Goal: Transaction & Acquisition: Obtain resource

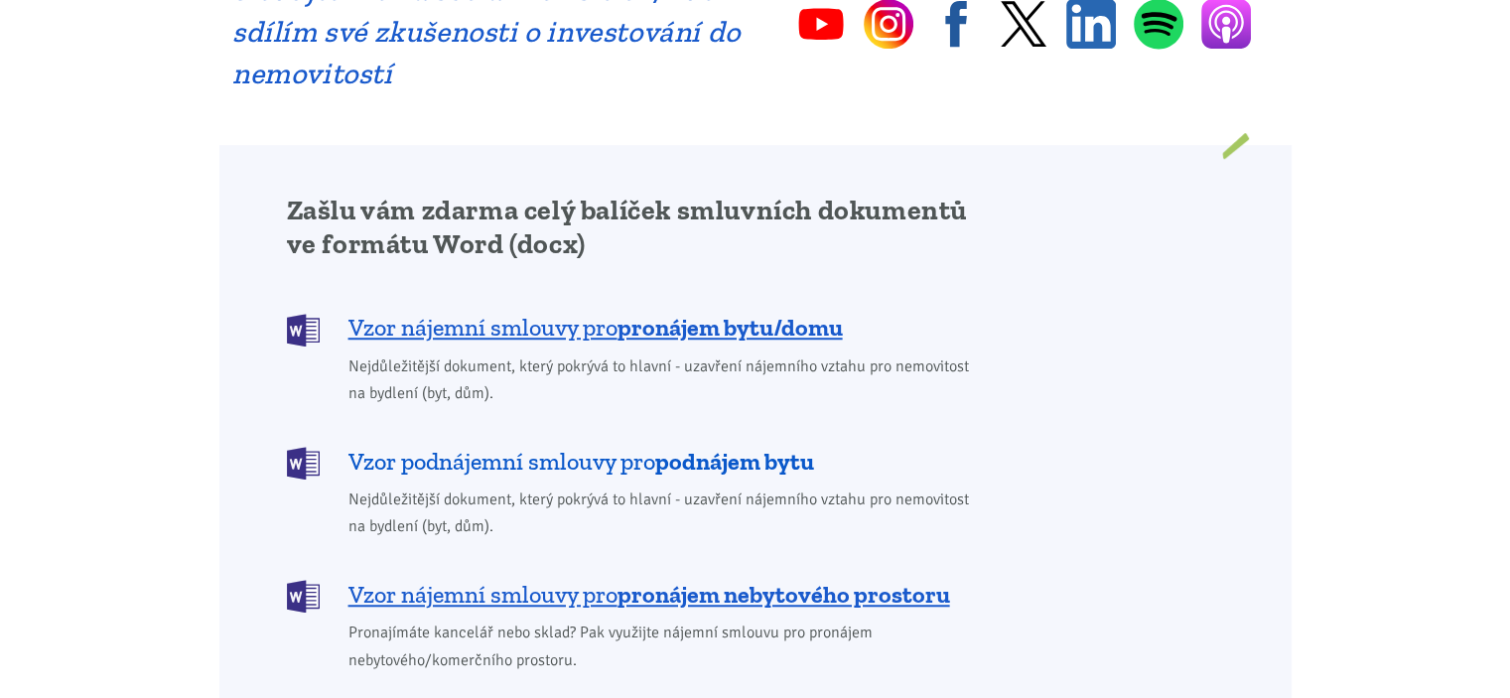
scroll to position [1588, 0]
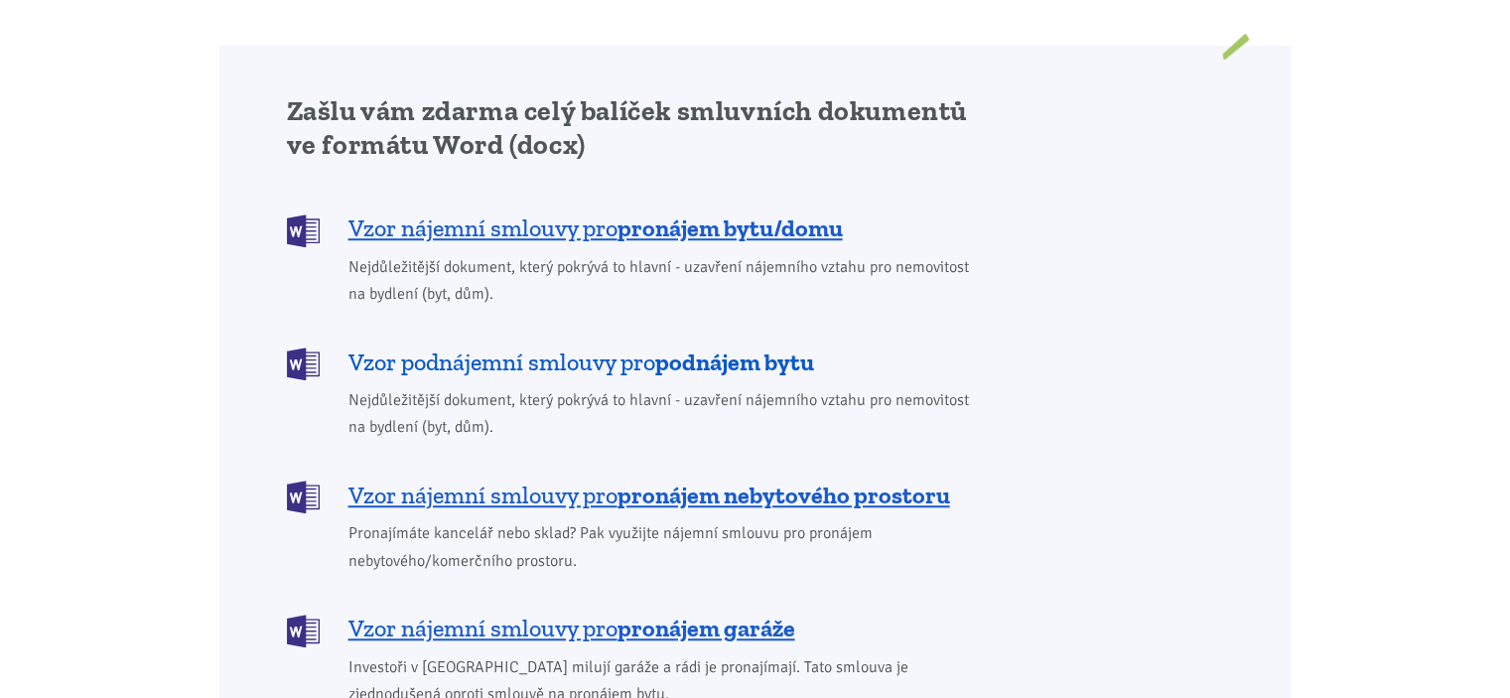
click at [554, 346] on span "Vzor podnájemní smlouvy pro podnájem bytu" at bounding box center [581, 362] width 466 height 32
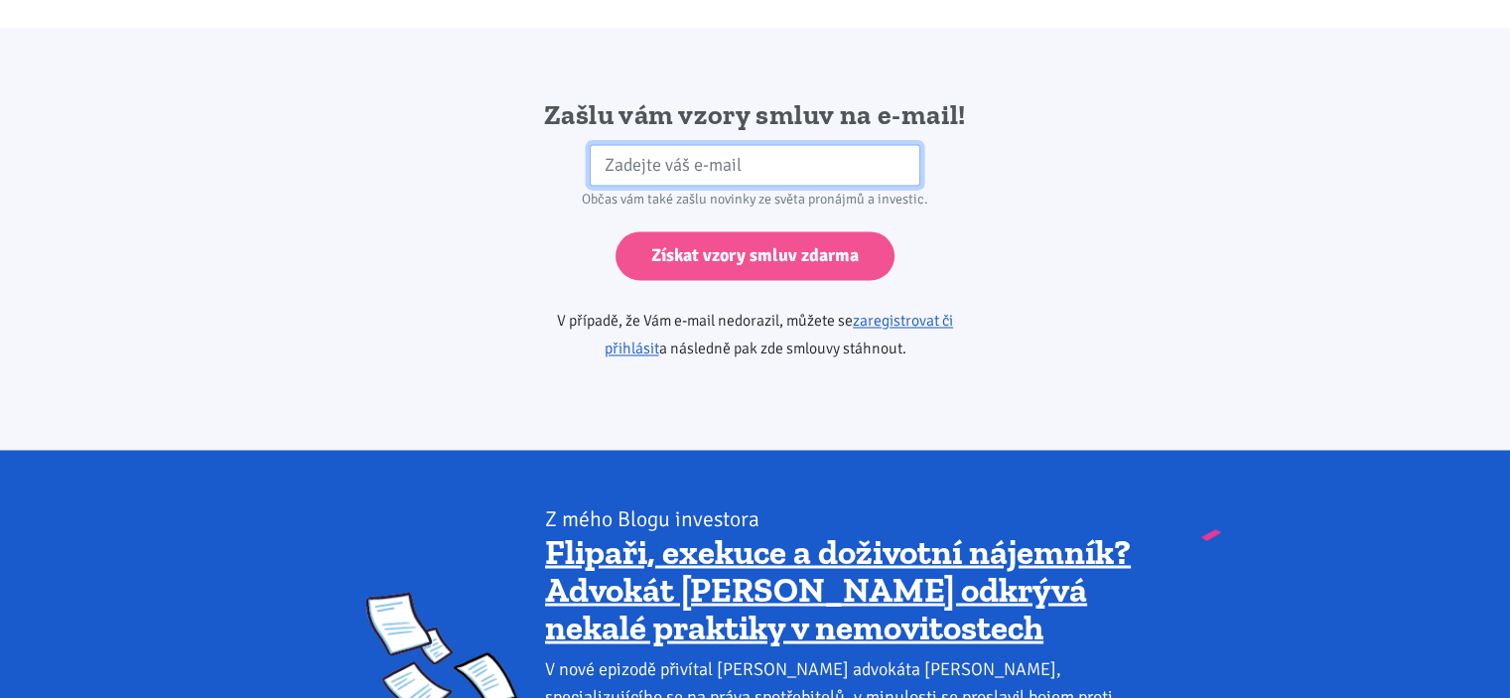
click at [686, 144] on input "email" at bounding box center [755, 165] width 331 height 43
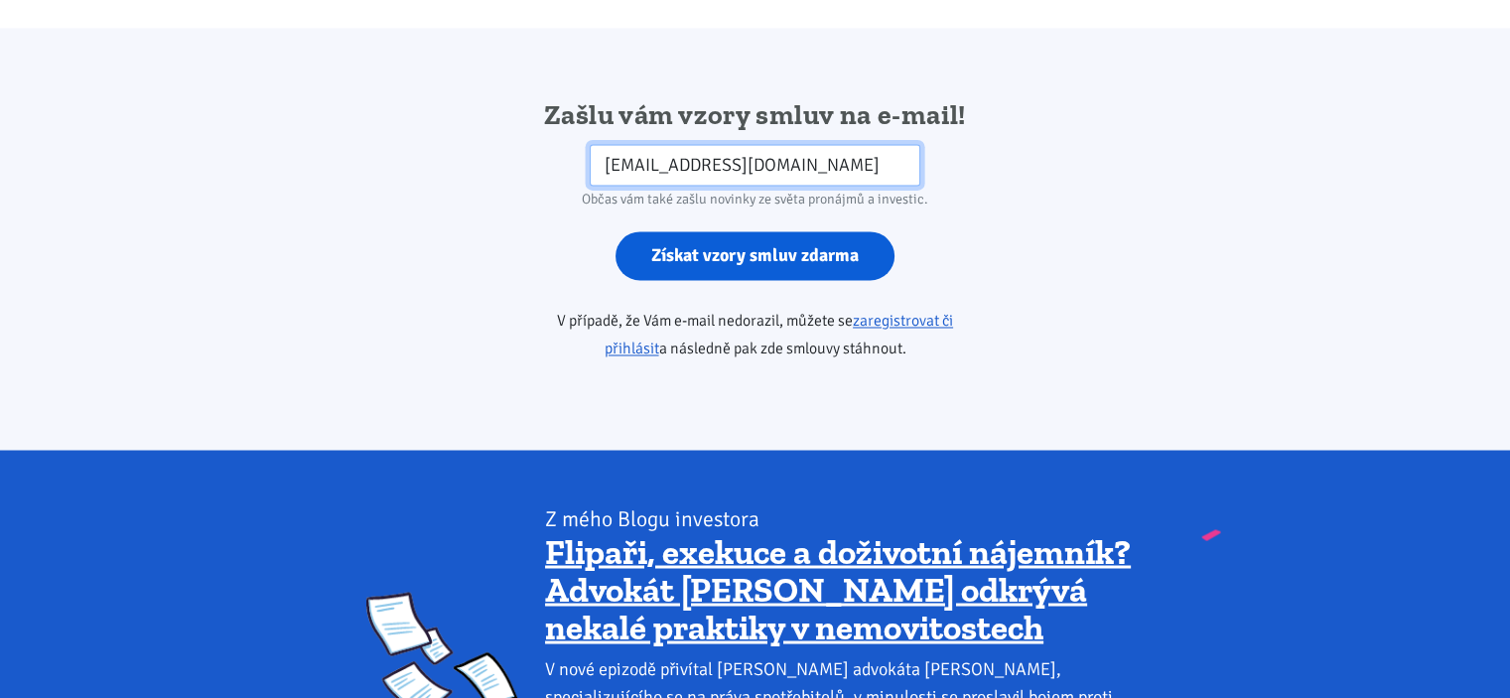
type input "elsa74@seznam.cz"
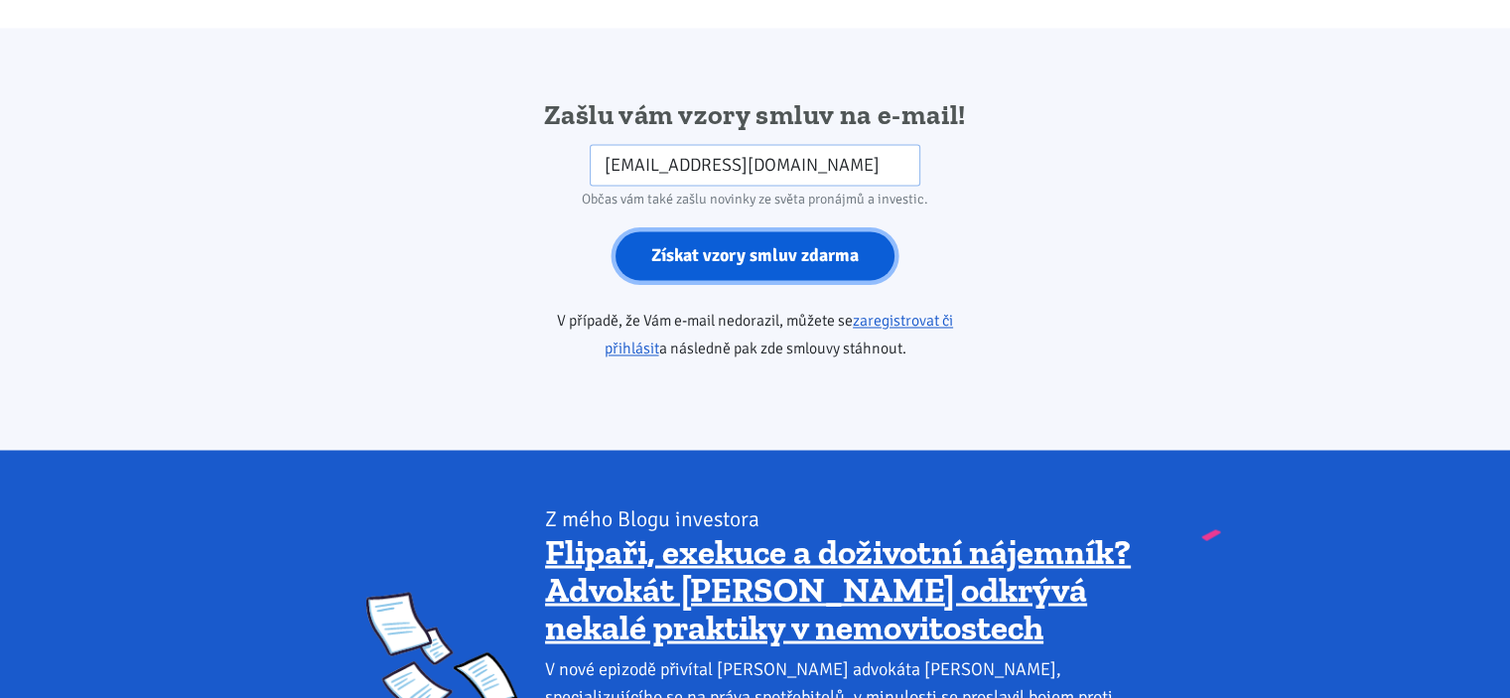
click at [760, 231] on input "Získat vzory smluv zdarma" at bounding box center [755, 255] width 279 height 49
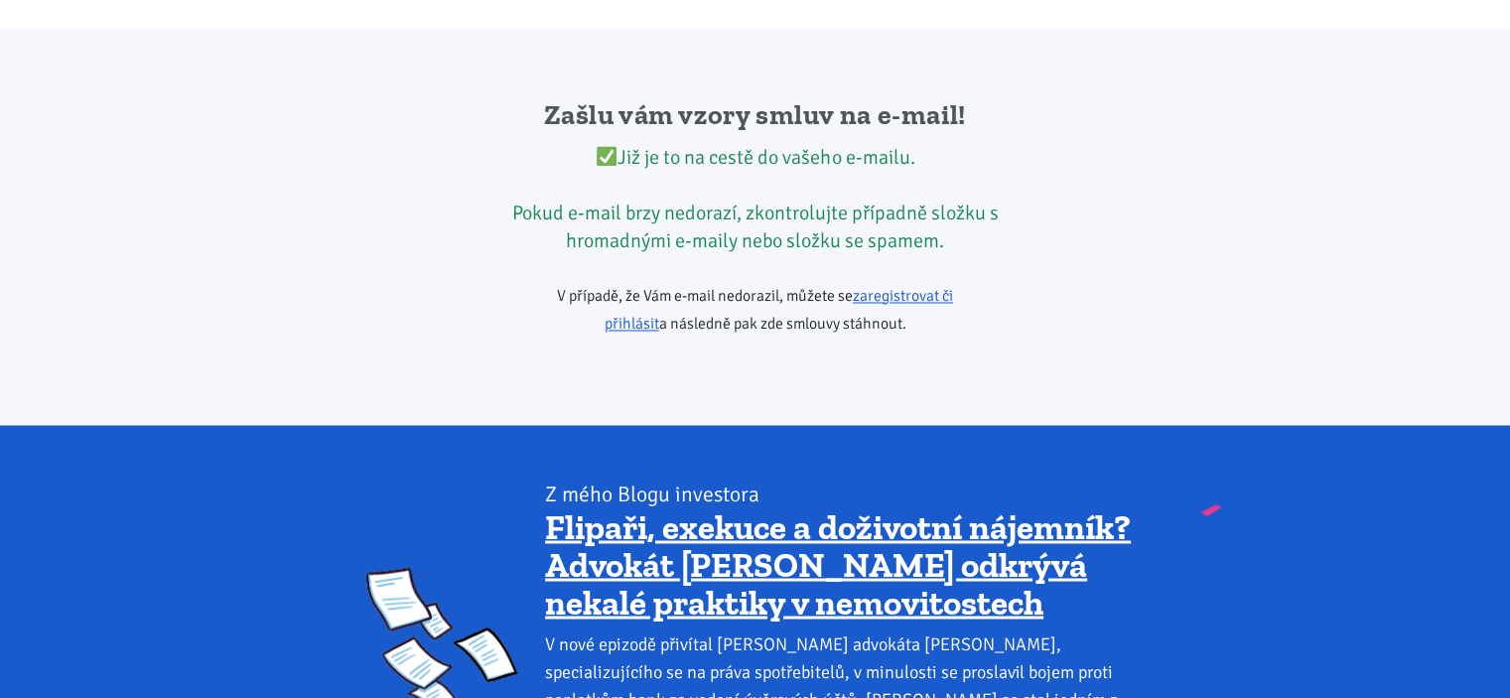
scroll to position [1588, 0]
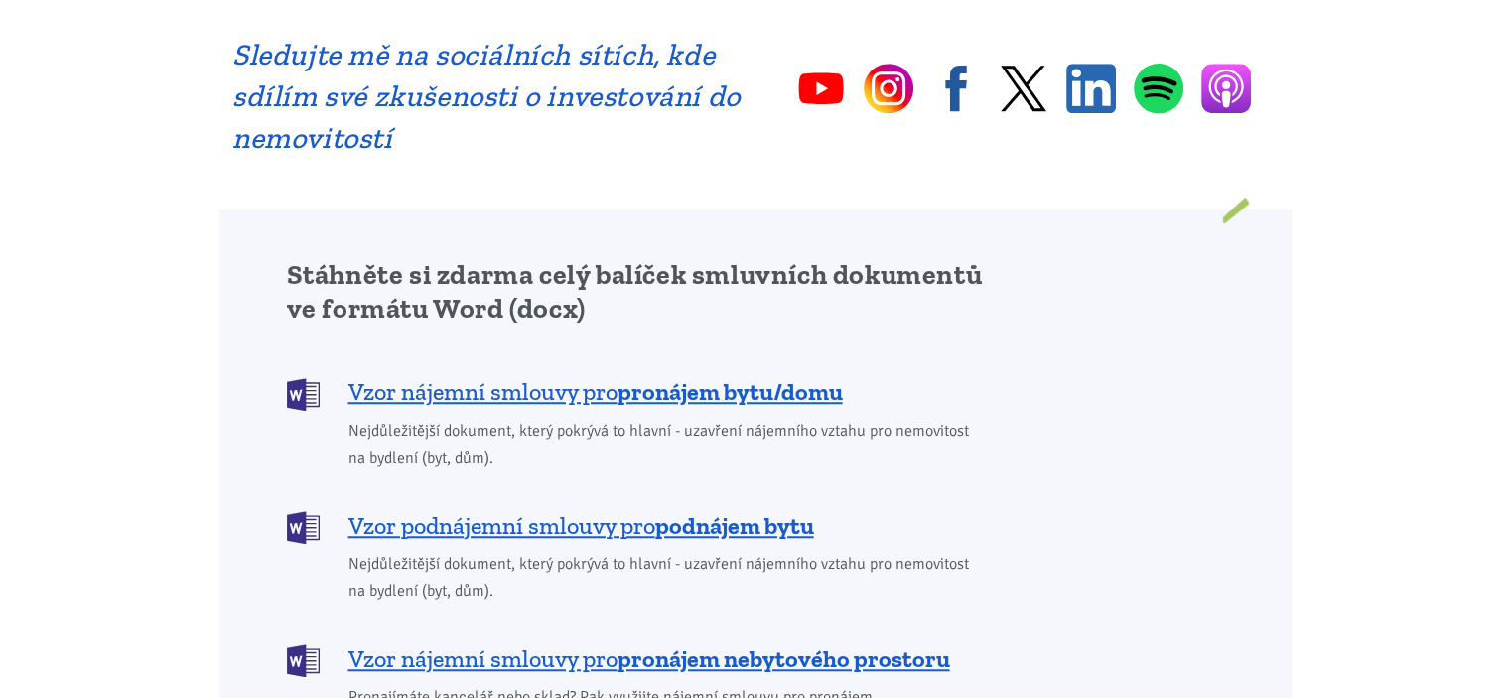
scroll to position [1787, 0]
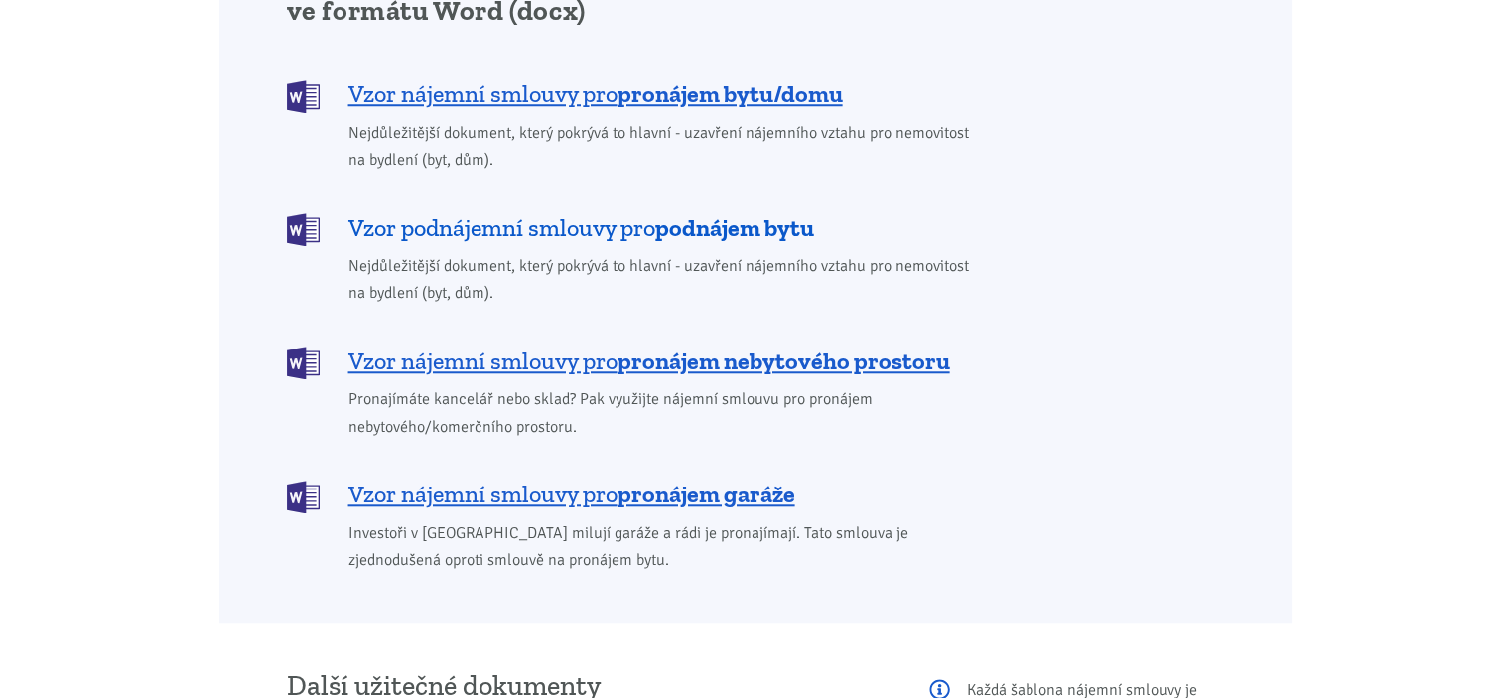
click at [551, 212] on span "Vzor podnájemní smlouvy pro podnájem bytu" at bounding box center [581, 228] width 466 height 32
click at [496, 78] on span "Vzor nájemní smlouvy pro pronájem bytu/domu" at bounding box center [595, 94] width 494 height 32
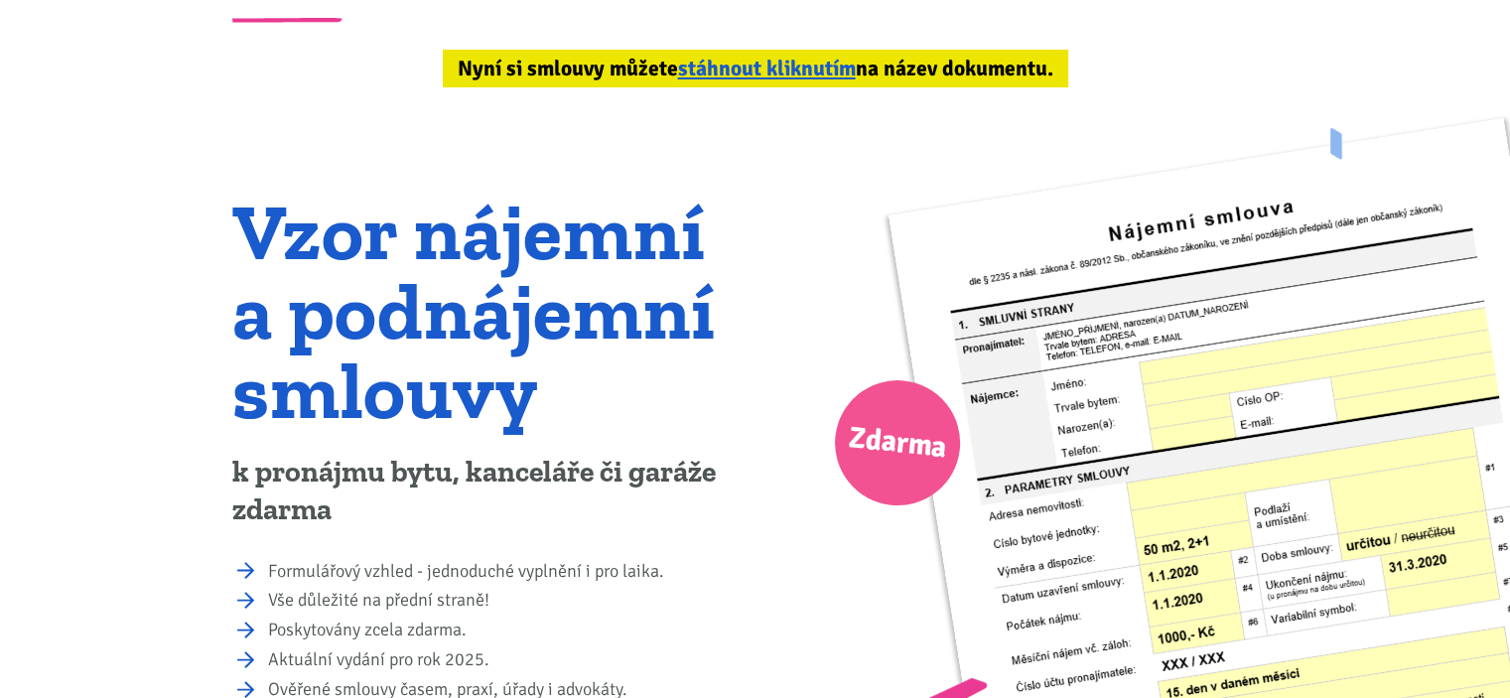
scroll to position [0, 0]
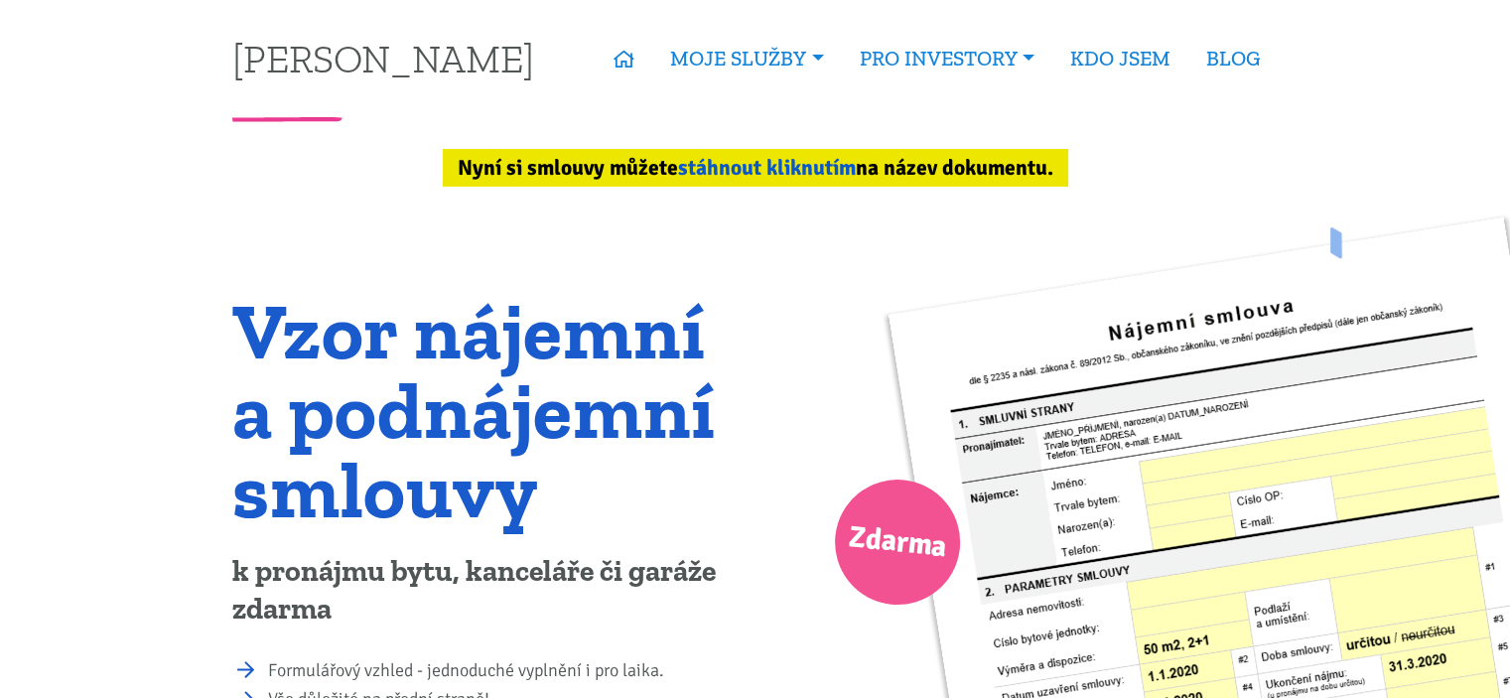
click at [787, 169] on link "stáhnout kliknutím" at bounding box center [767, 168] width 178 height 26
